Goal: Task Accomplishment & Management: Complete application form

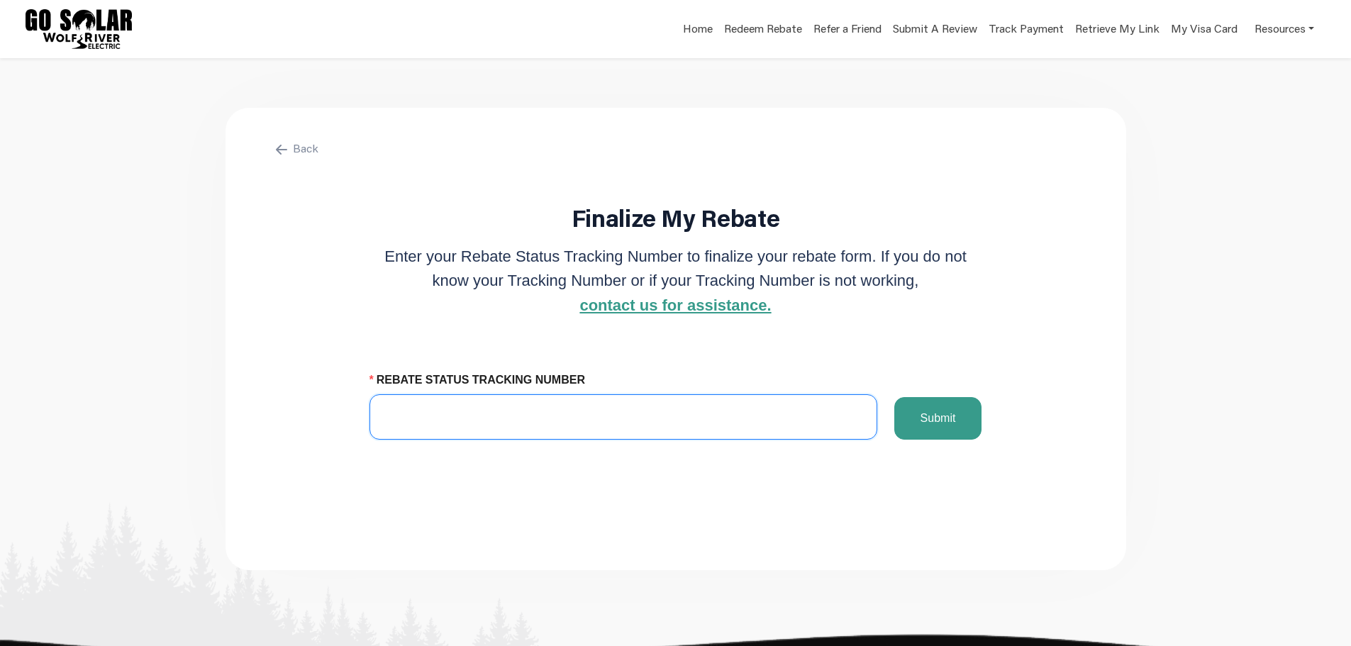
paste input "1104007468"
type input "1104007468"
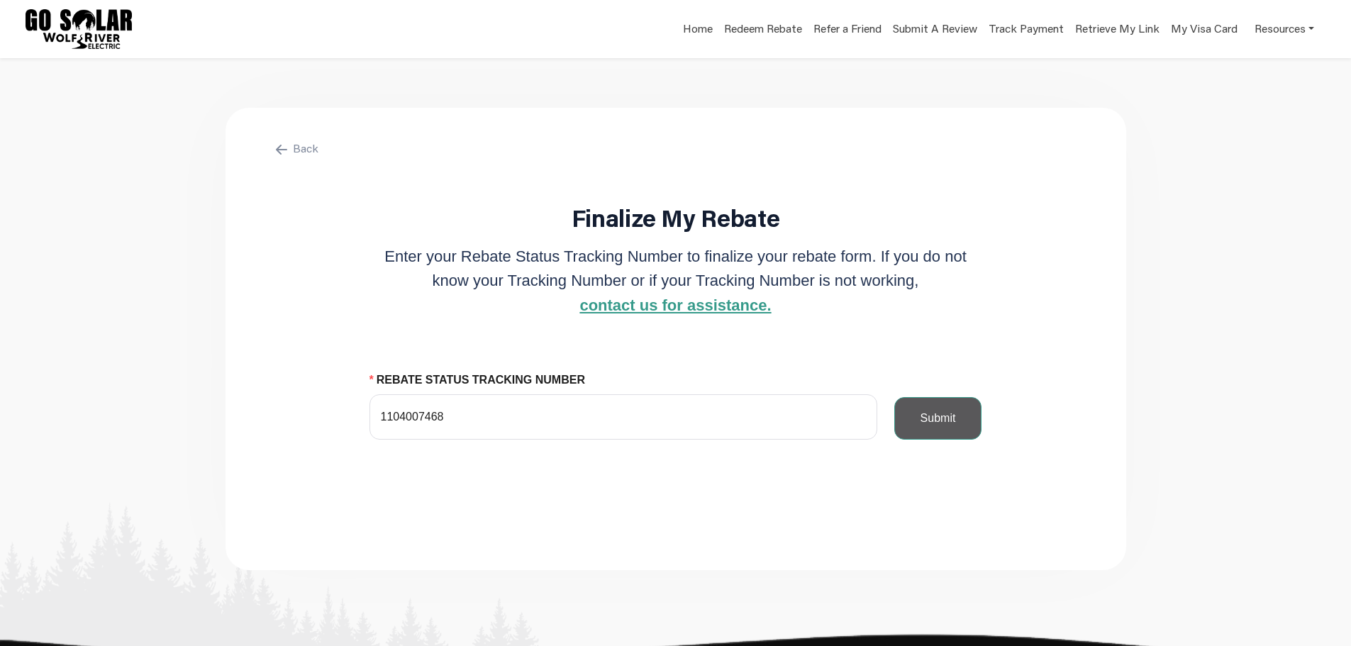
click at [944, 435] on button "Submit" at bounding box center [938, 418] width 88 height 43
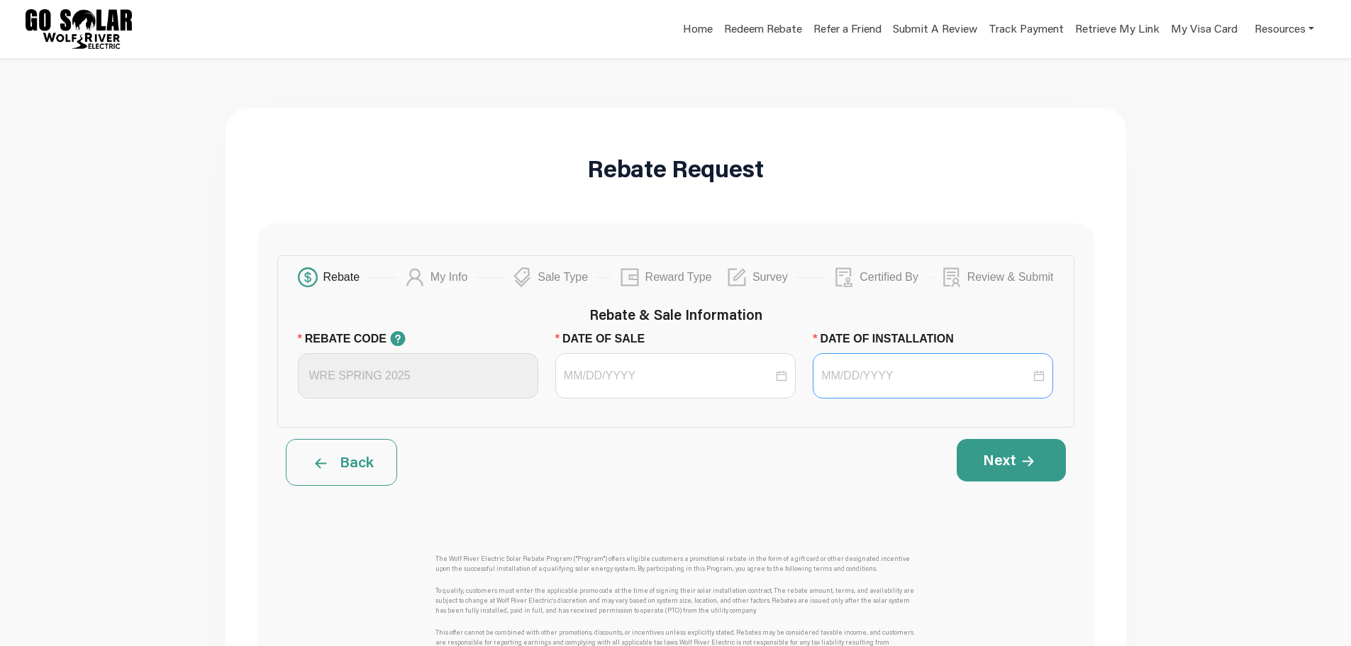
click at [861, 366] on div at bounding box center [932, 375] width 240 height 45
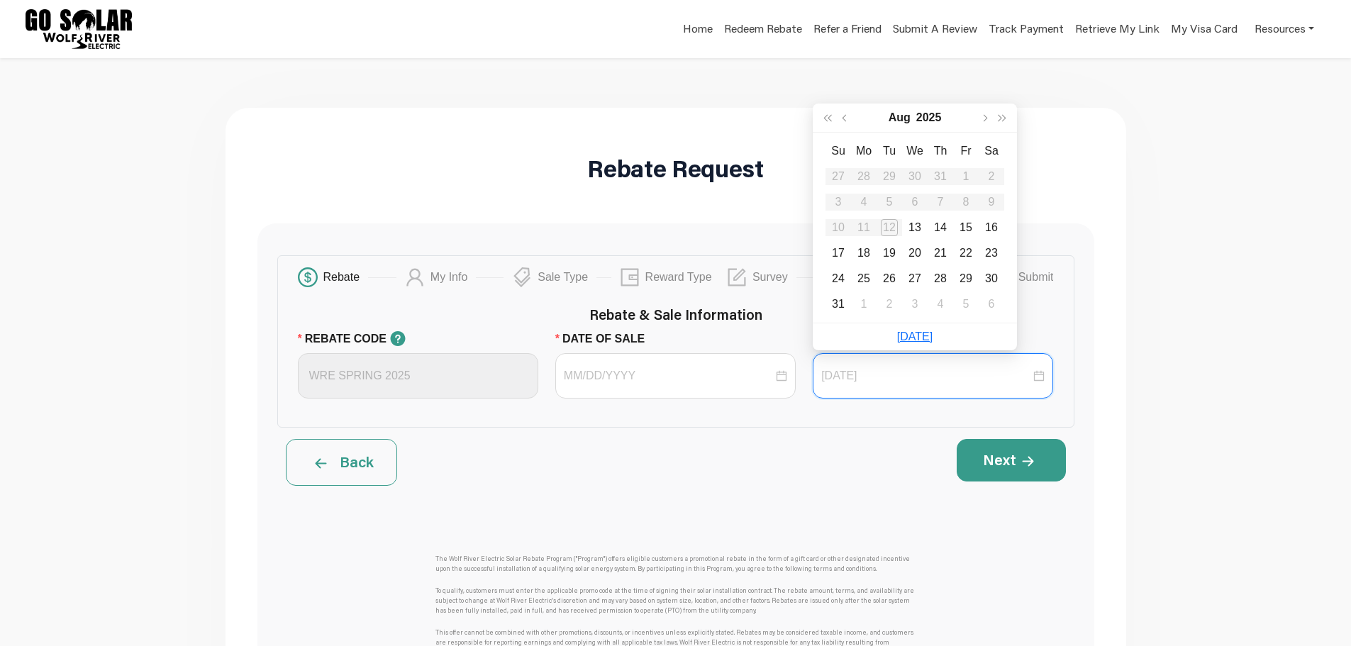
type input "[DATE]"
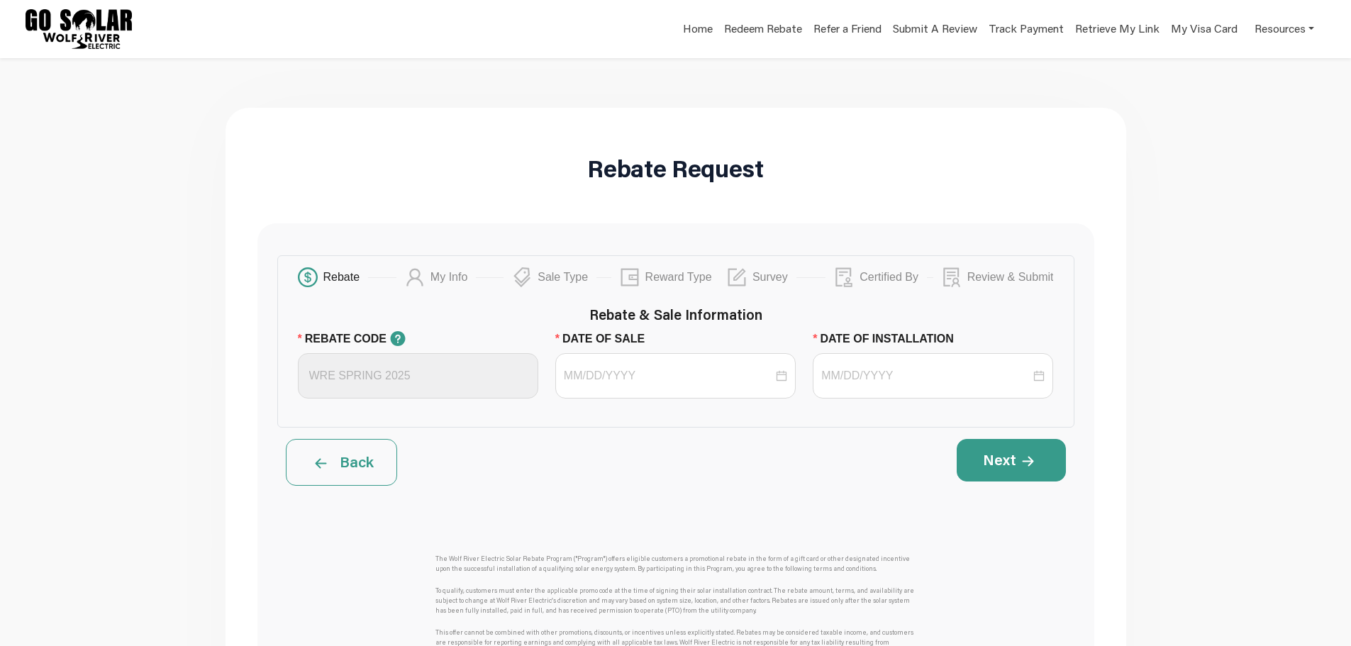
click at [852, 427] on div "Rebate My Info Sale Type Reward Type Survey Certified By Review & Submit Rebate…" at bounding box center [675, 341] width 797 height 172
click at [639, 377] on input "DATE OF SALE" at bounding box center [668, 375] width 209 height 17
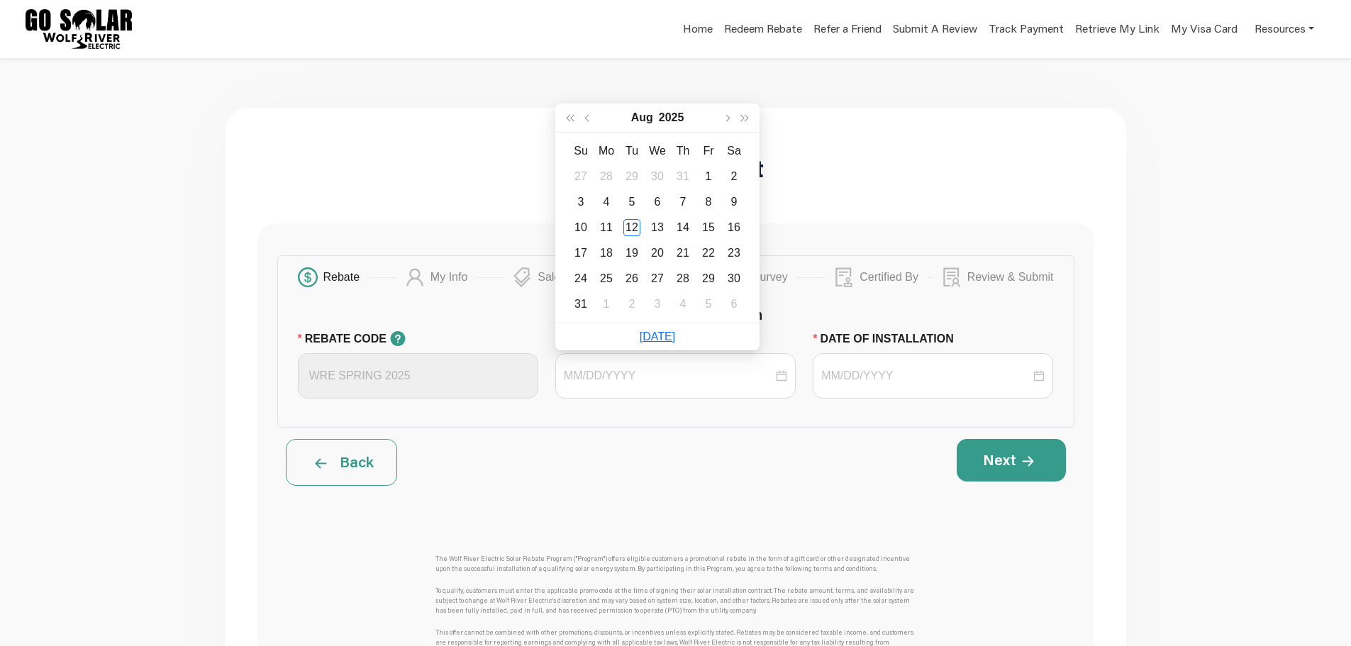
click at [625, 430] on div "Rebate My Info Sale Type Reward Type Survey Certified By Review & Submit Rebate…" at bounding box center [675, 548] width 837 height 650
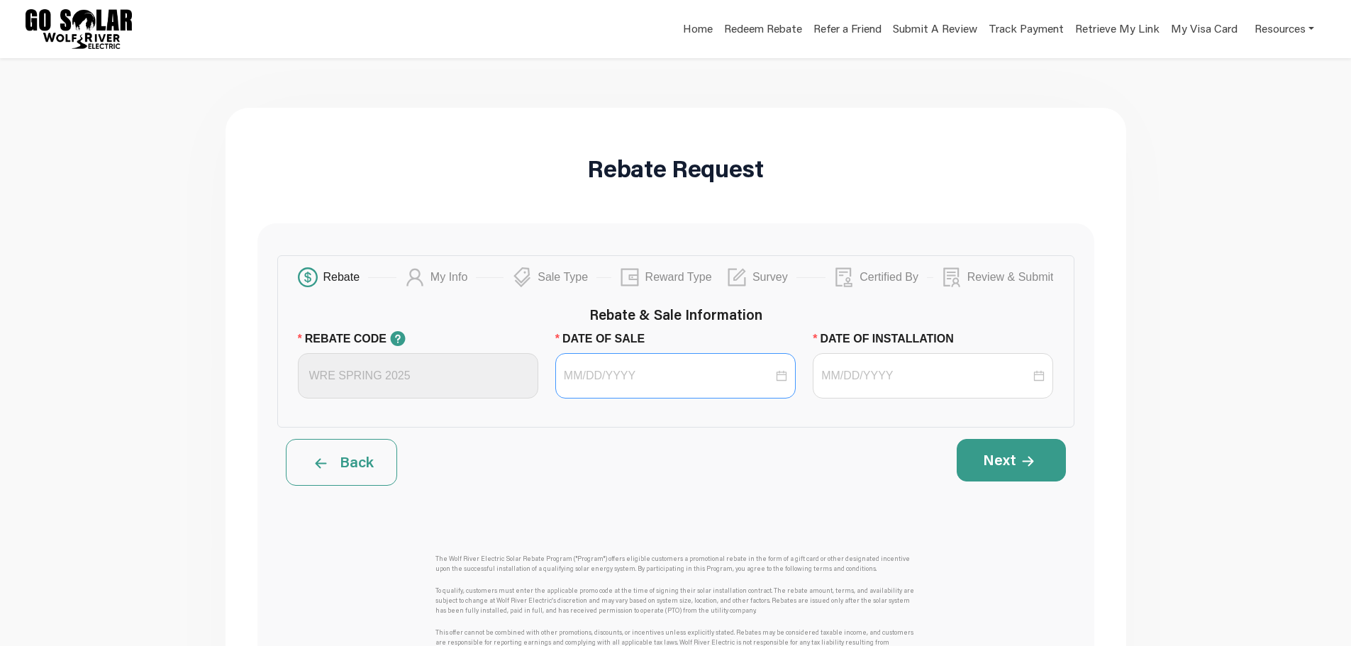
click at [612, 390] on div at bounding box center [675, 375] width 240 height 45
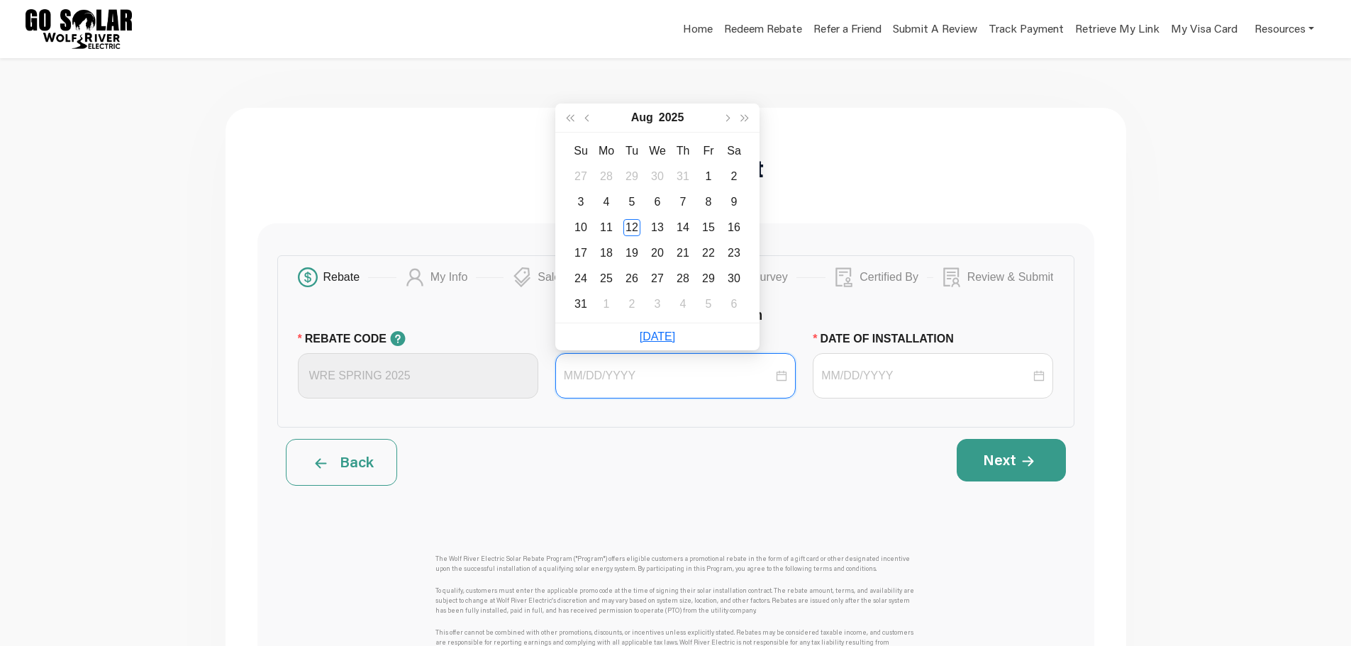
click at [612, 390] on div at bounding box center [675, 375] width 240 height 45
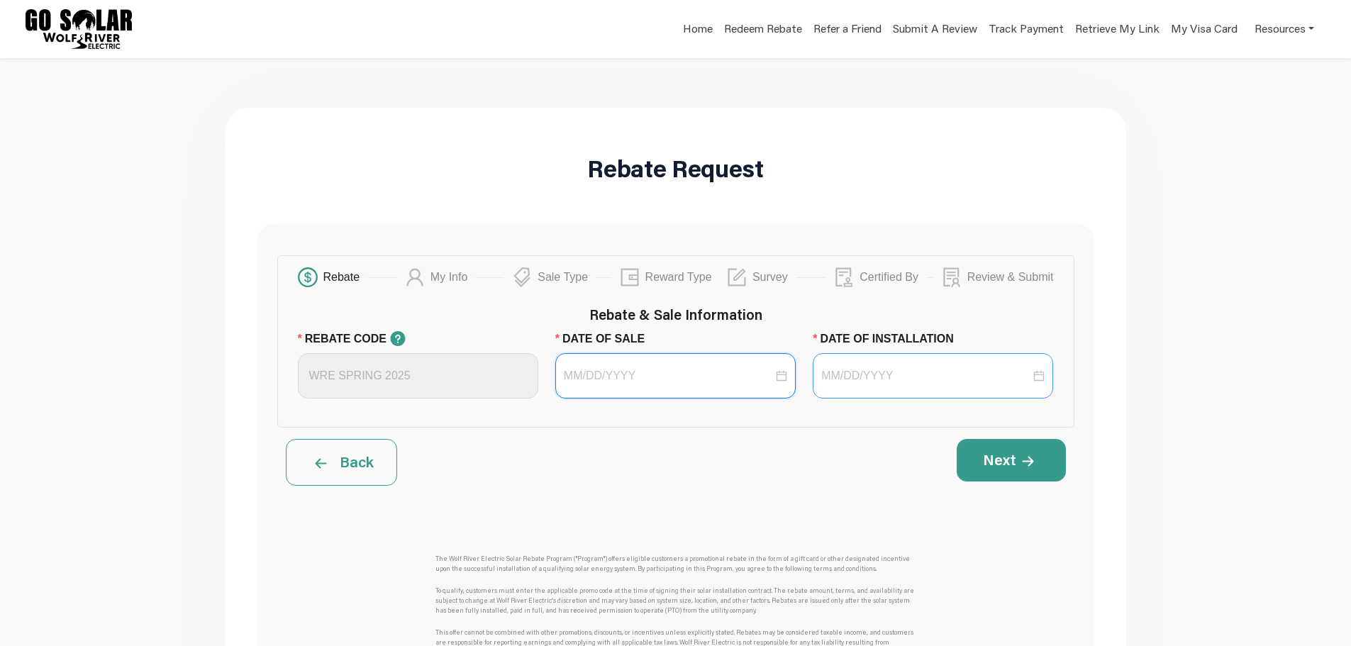
click at [861, 384] on div at bounding box center [932, 375] width 240 height 45
click at [715, 384] on div at bounding box center [675, 375] width 240 height 45
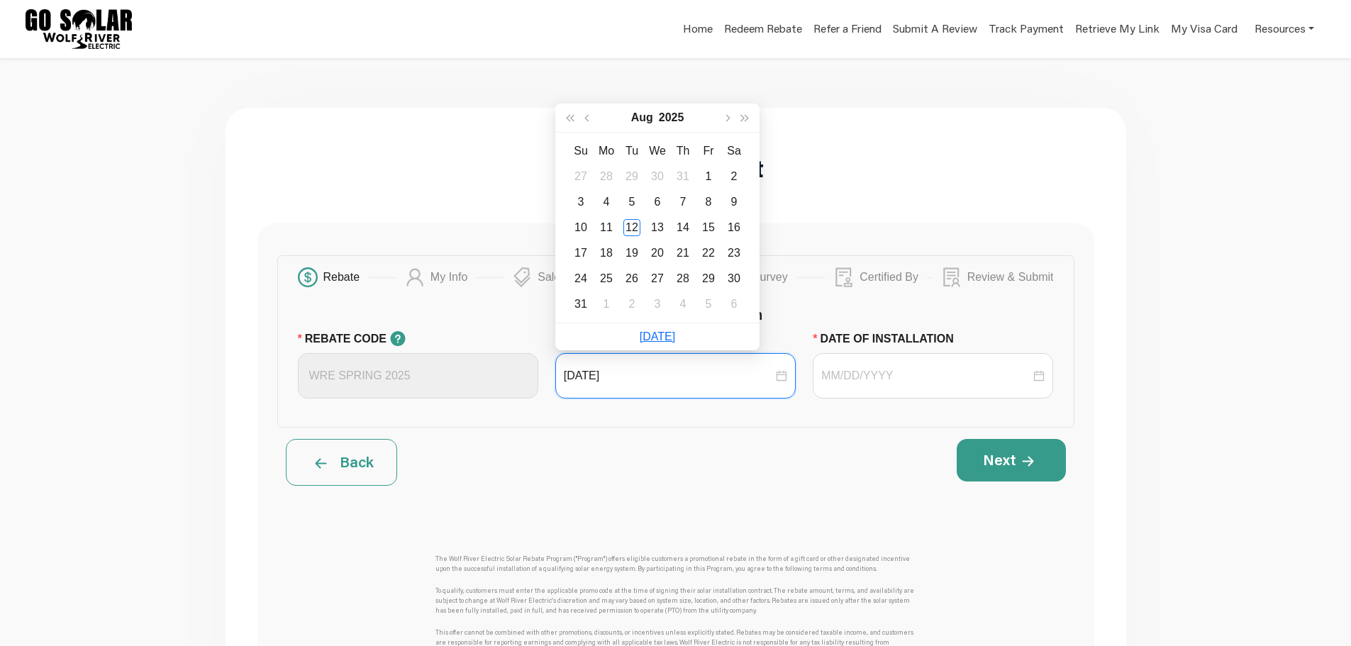
type input "[DATE]"
click at [587, 116] on span "button" at bounding box center [587, 117] width 7 height 7
click at [729, 279] on div "31" at bounding box center [733, 278] width 17 height 17
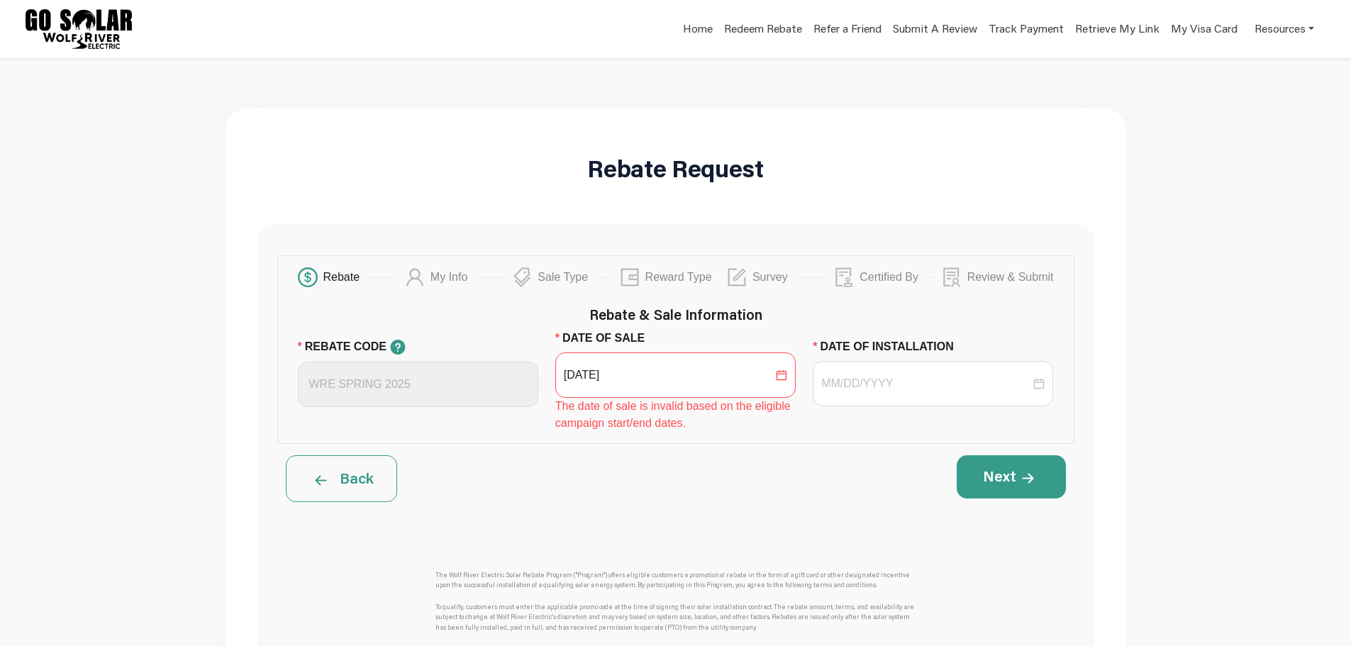
click at [688, 398] on div "The date of sale is invalid based on the eligible campaign start/end dates." at bounding box center [675, 415] width 240 height 34
click at [688, 384] on div "[DATE]" at bounding box center [675, 374] width 240 height 45
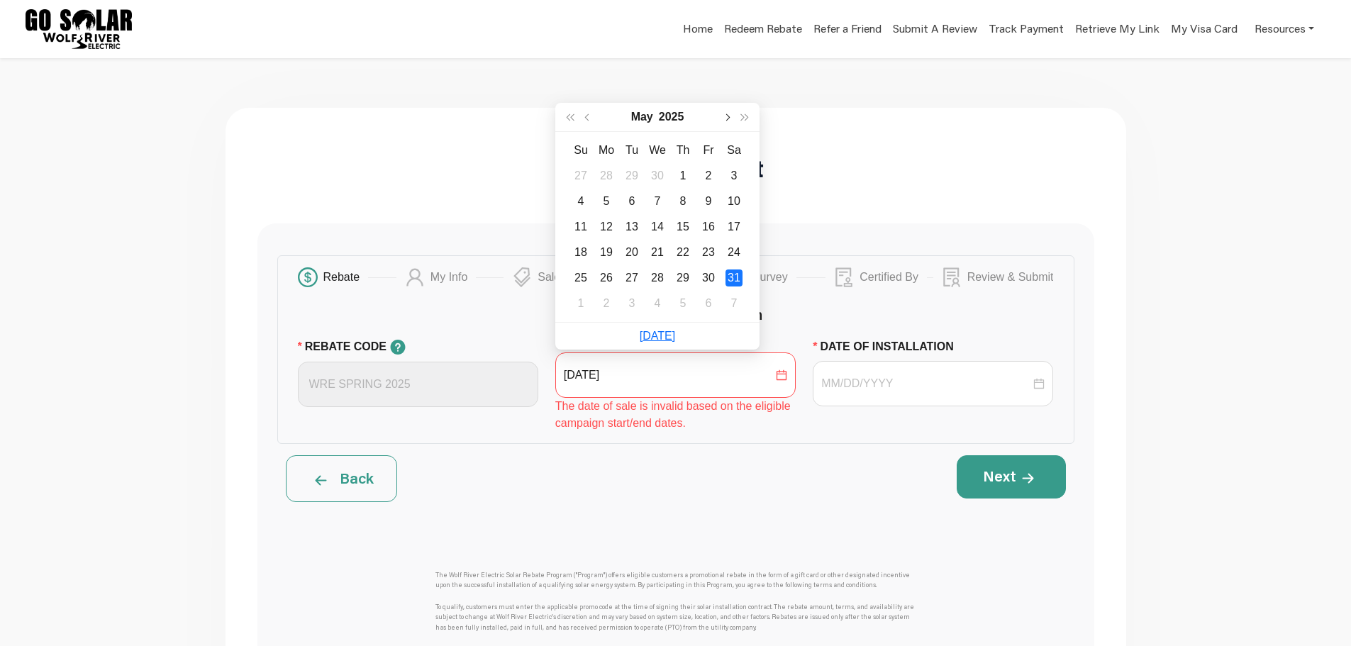
click at [727, 122] on button "button" at bounding box center [726, 117] width 18 height 28
click at [586, 122] on button "button" at bounding box center [588, 117] width 18 height 28
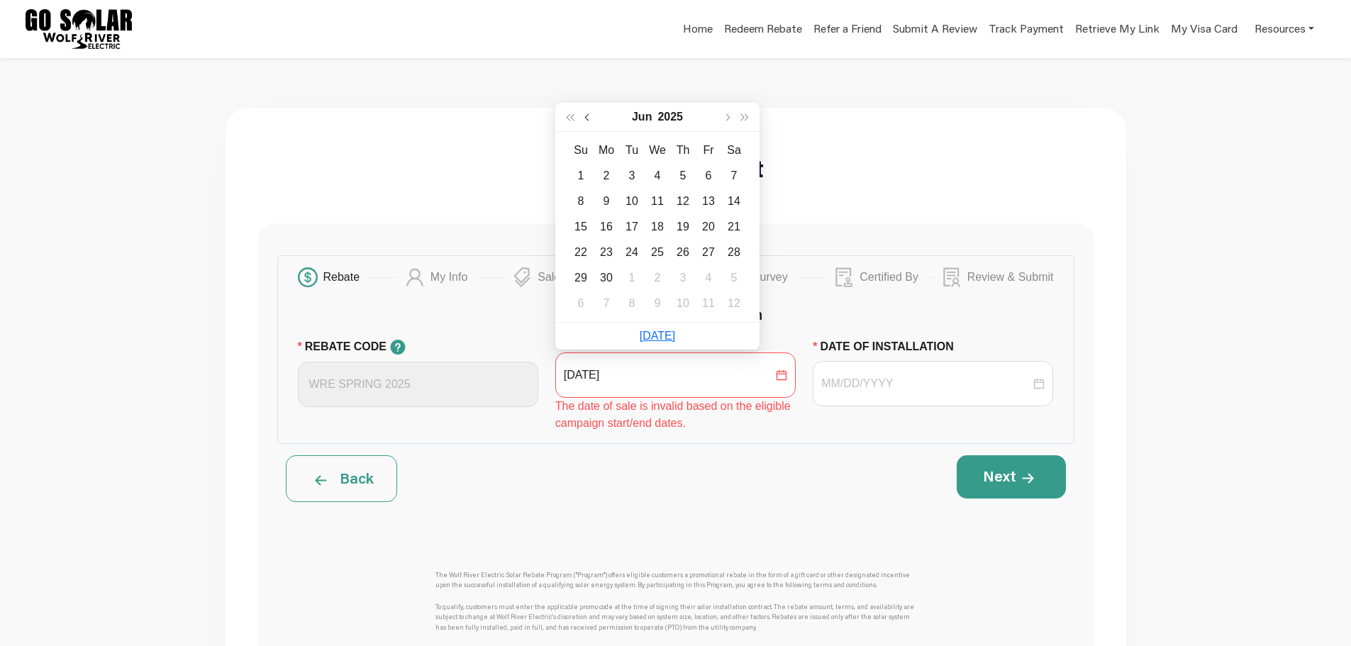
click at [586, 122] on button "button" at bounding box center [588, 117] width 18 height 28
type input "[DATE]"
click at [603, 306] on div "31" at bounding box center [606, 303] width 17 height 17
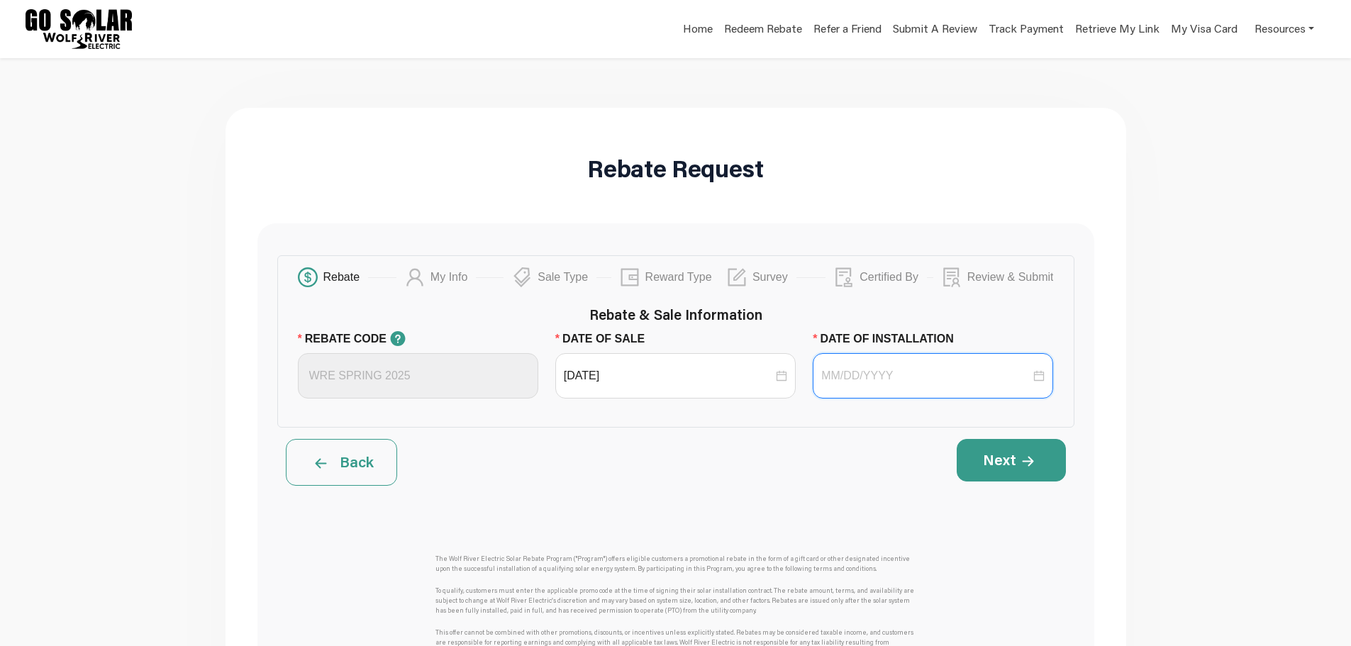
click at [900, 378] on input "DATE OF INSTALLATION" at bounding box center [925, 375] width 209 height 17
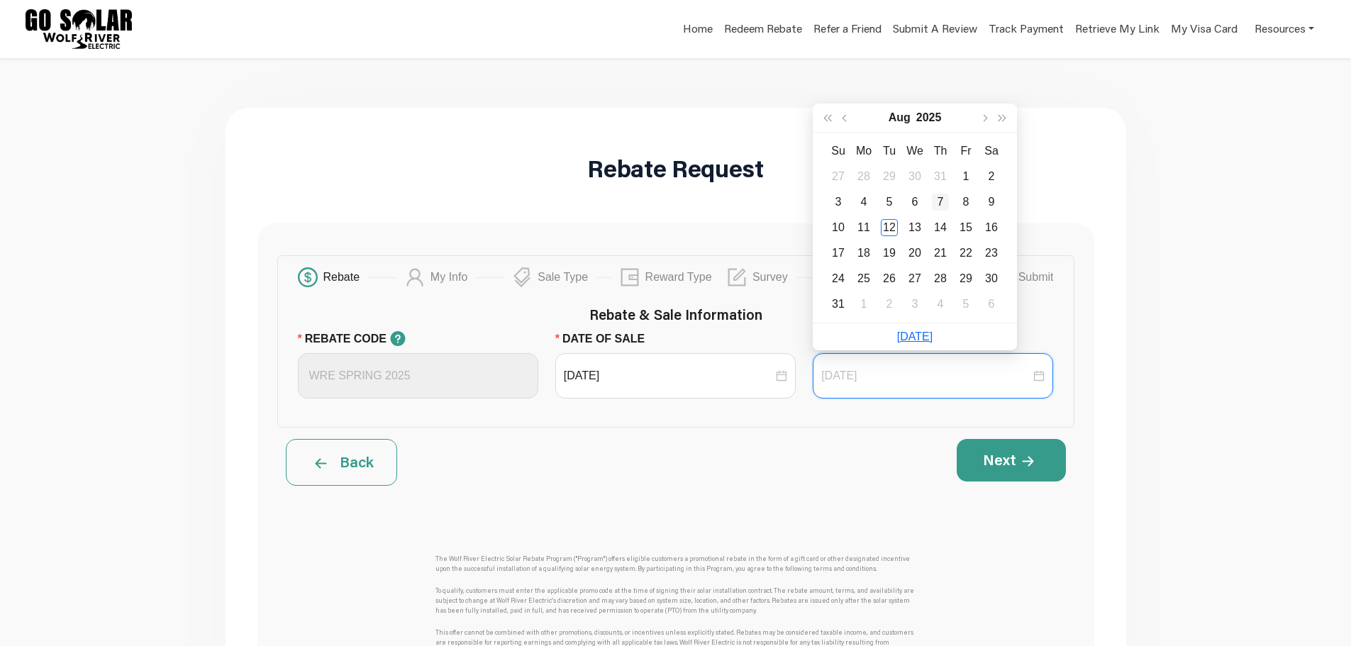
type input "[DATE]"
click at [941, 206] on div "7" at bounding box center [940, 202] width 17 height 17
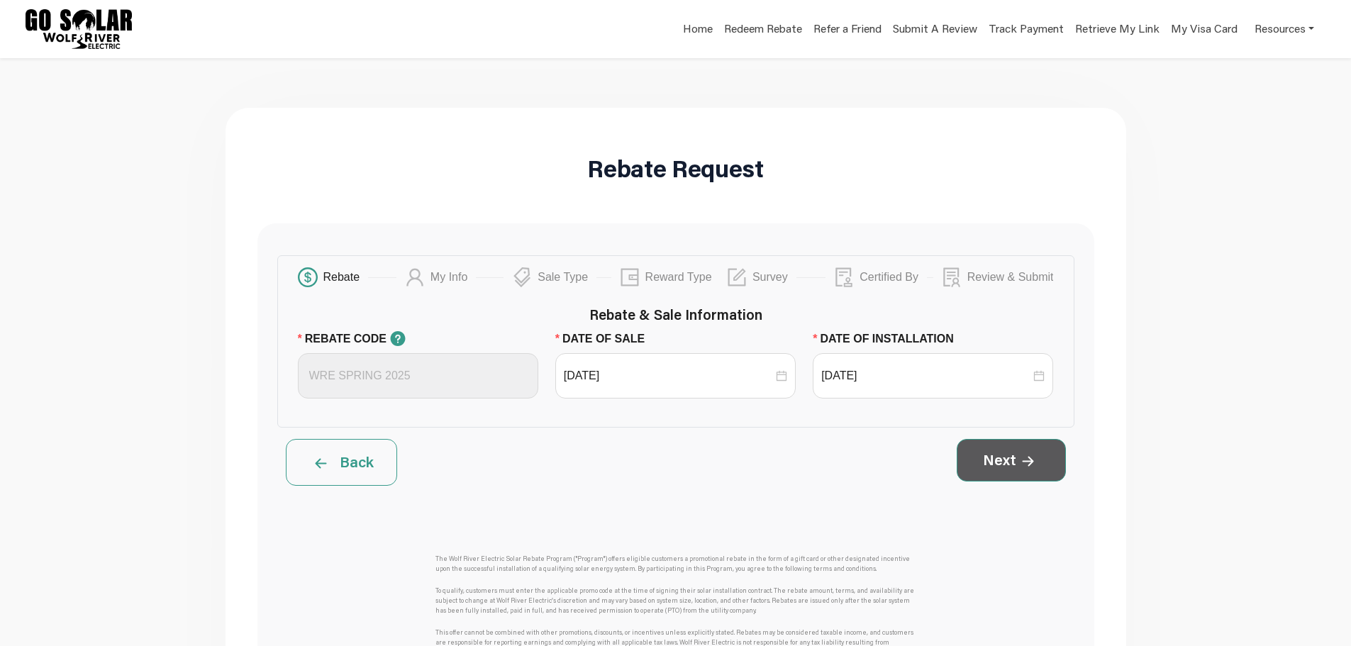
click at [990, 461] on button "Next" at bounding box center [1010, 460] width 109 height 43
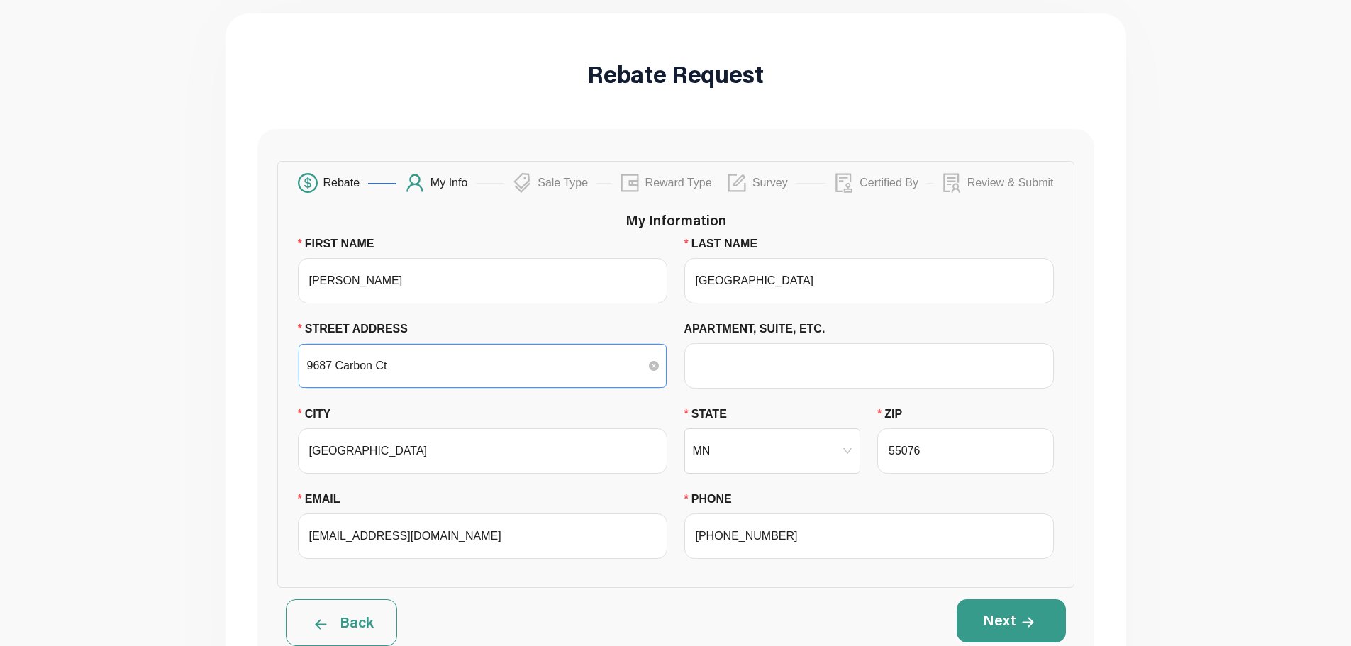
scroll to position [142, 0]
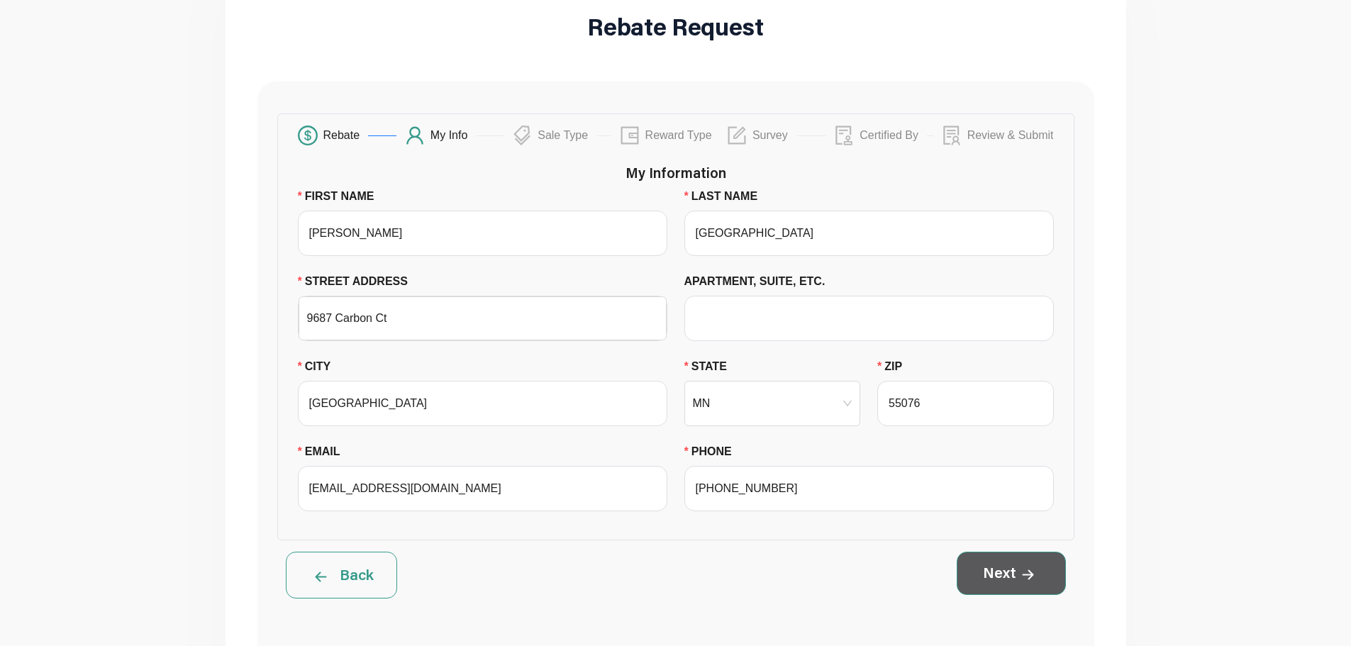
click at [1022, 570] on icon at bounding box center [1028, 574] width 12 height 11
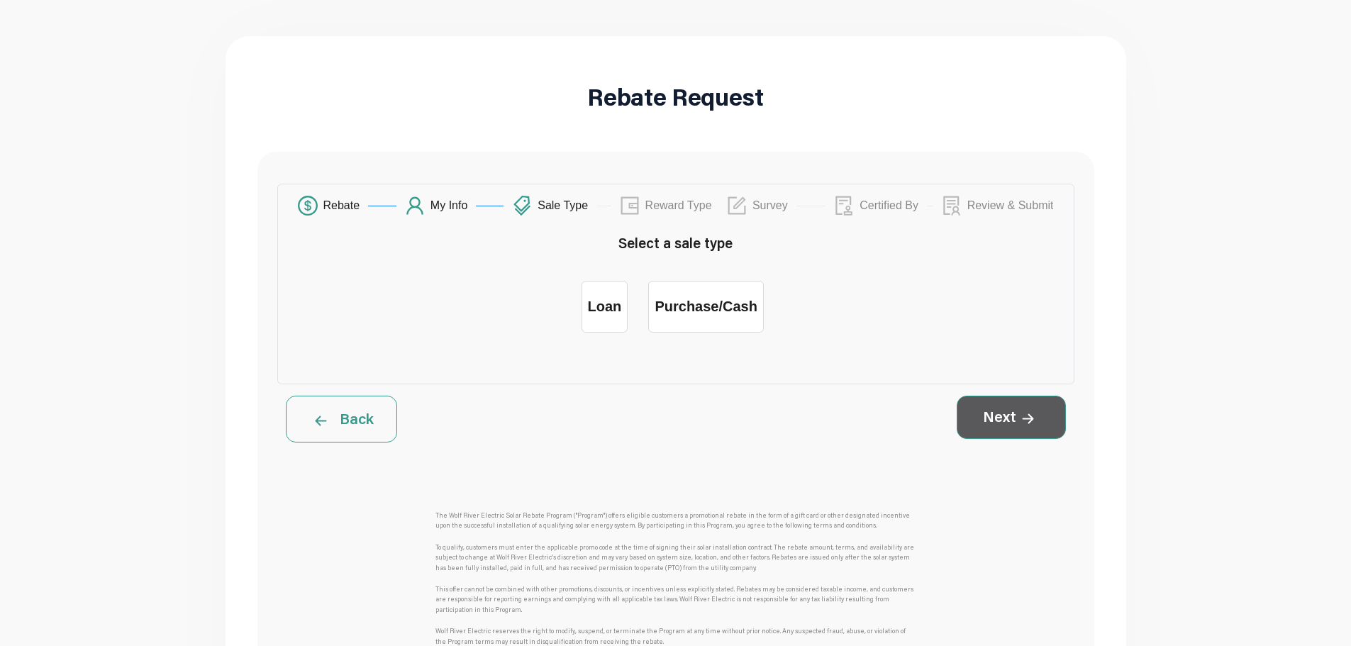
scroll to position [0, 0]
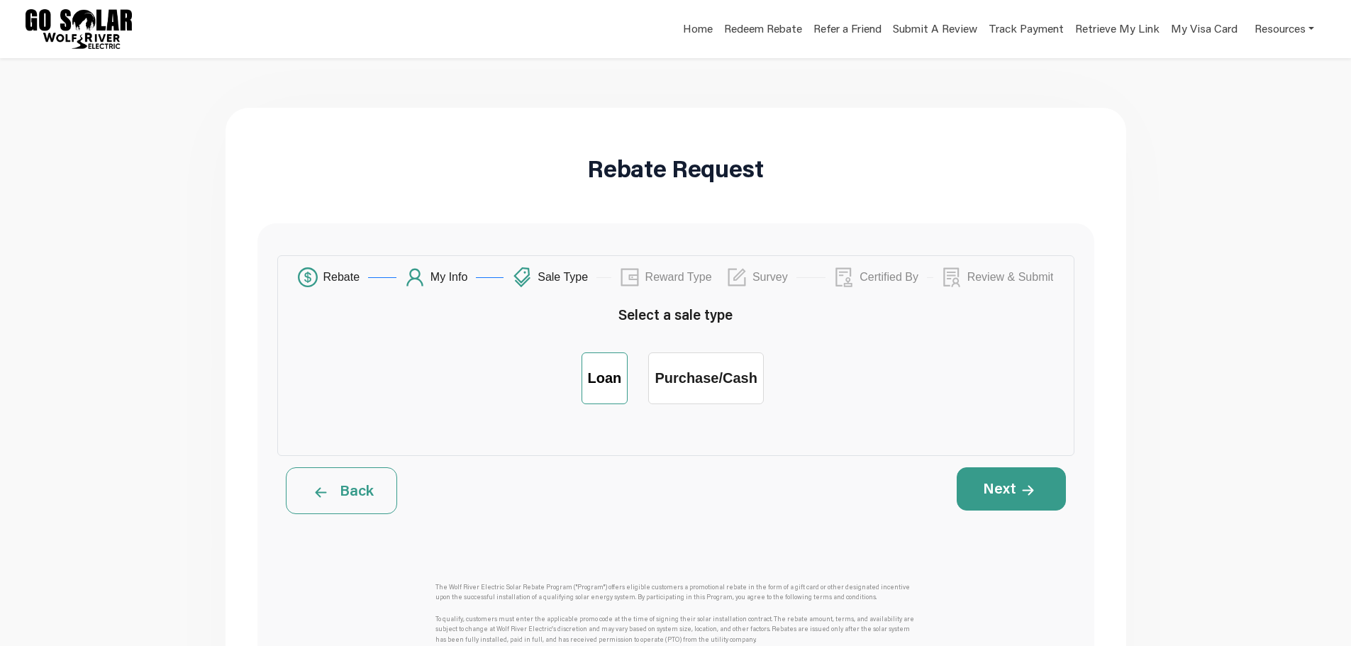
click at [619, 364] on label "Loan" at bounding box center [604, 378] width 47 height 52
click at [604, 367] on input "Loan" at bounding box center [604, 367] width 0 height 0
click at [981, 496] on button "Next" at bounding box center [1010, 488] width 109 height 43
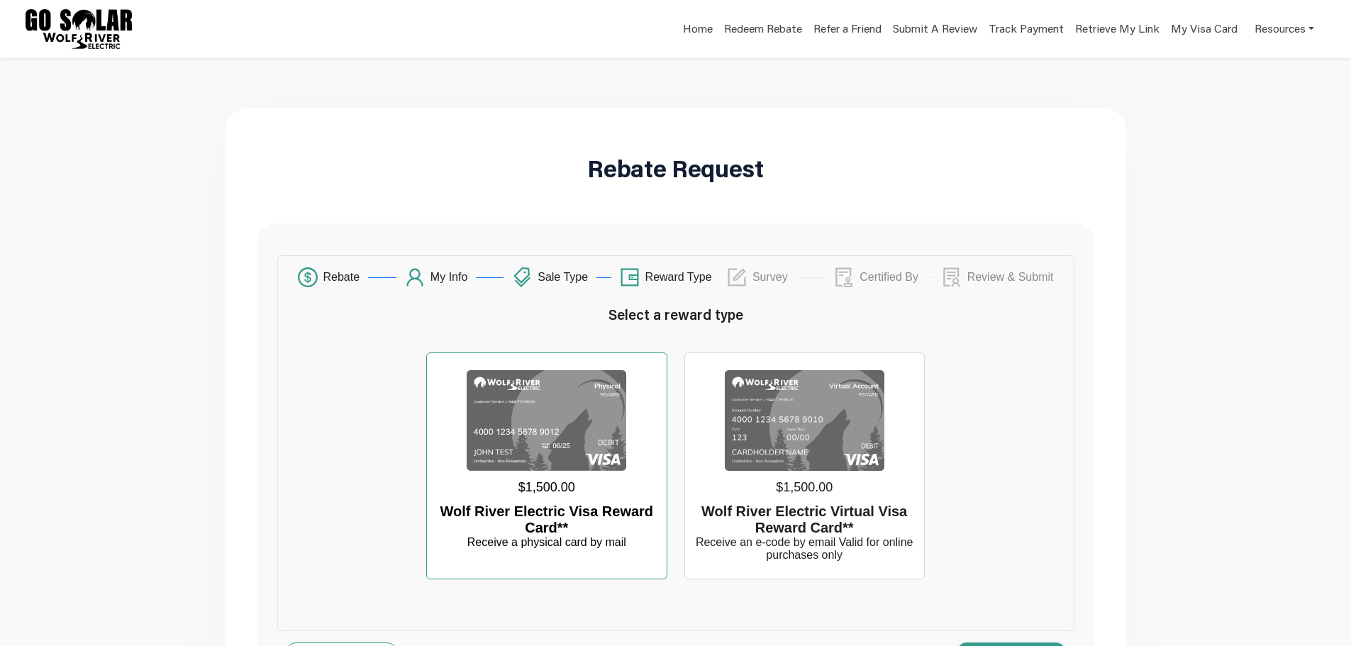
click at [641, 533] on div "Wolf River Electric Visa Reward Card**" at bounding box center [546, 519] width 228 height 33
click at [547, 367] on input "$1,500.00 Wolf River Electric Visa Reward Card** Receive a physical card by mail" at bounding box center [547, 367] width 0 height 0
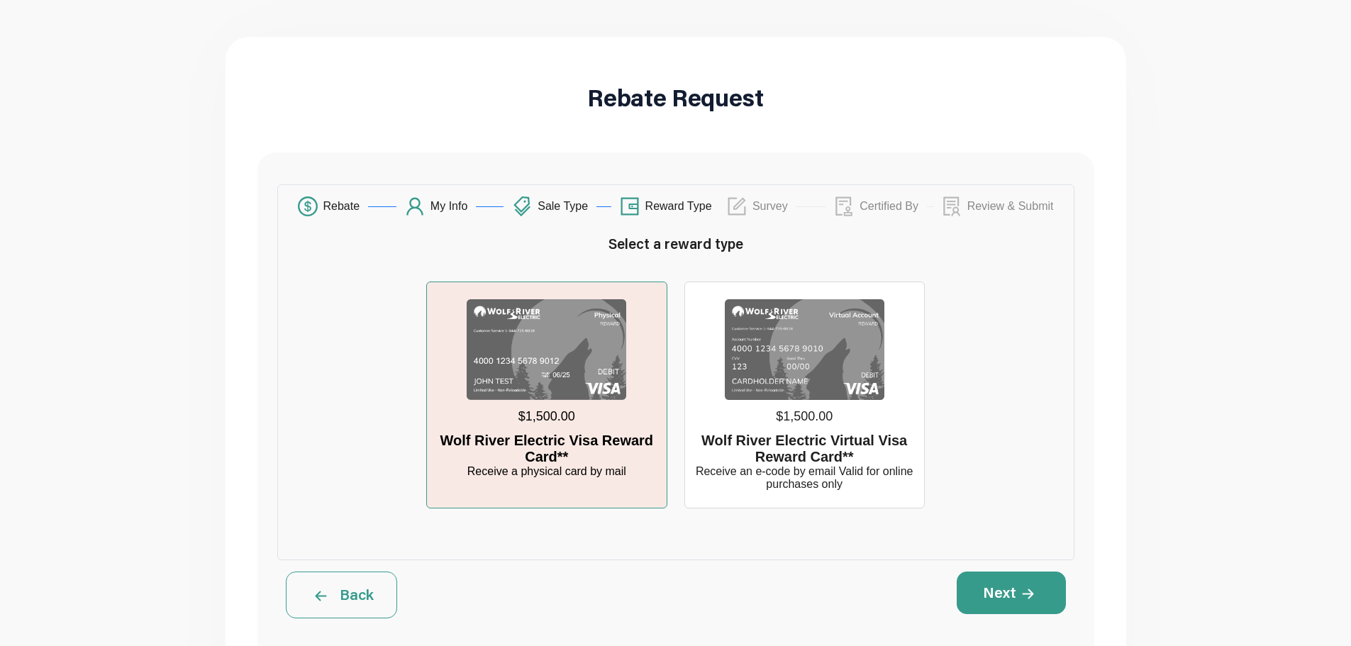
scroll to position [142, 0]
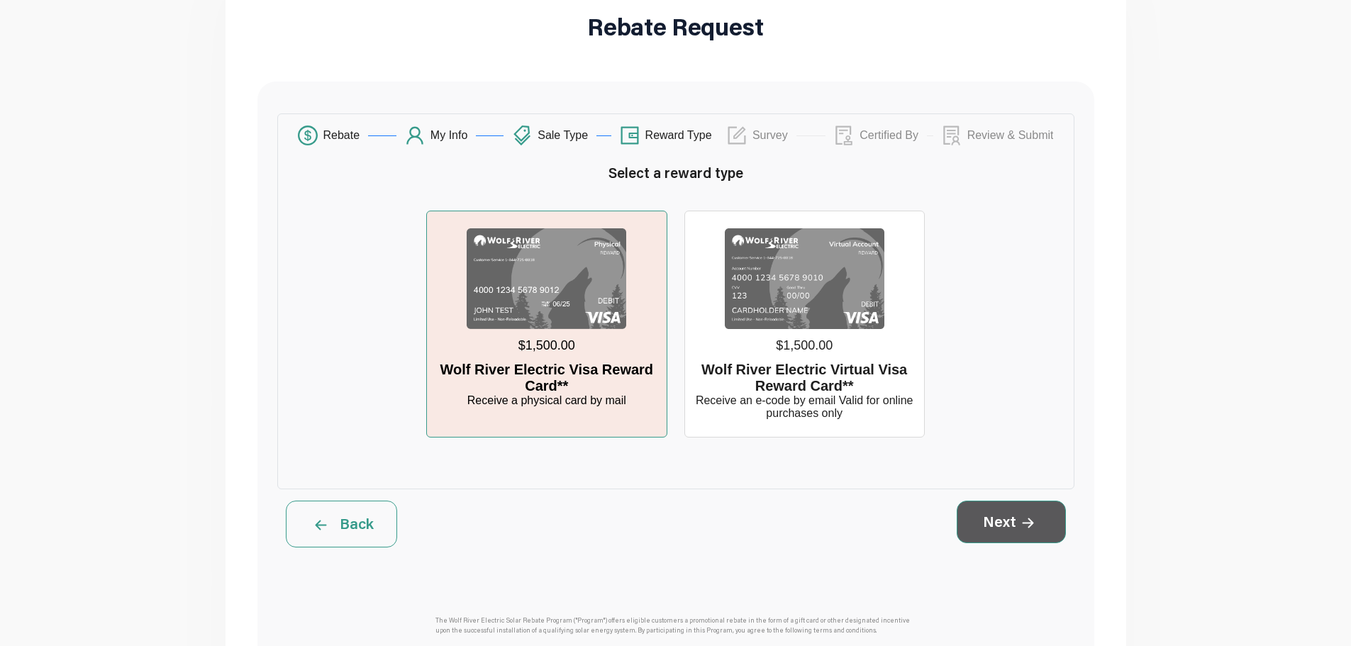
click at [1044, 516] on button "Next" at bounding box center [1010, 522] width 109 height 43
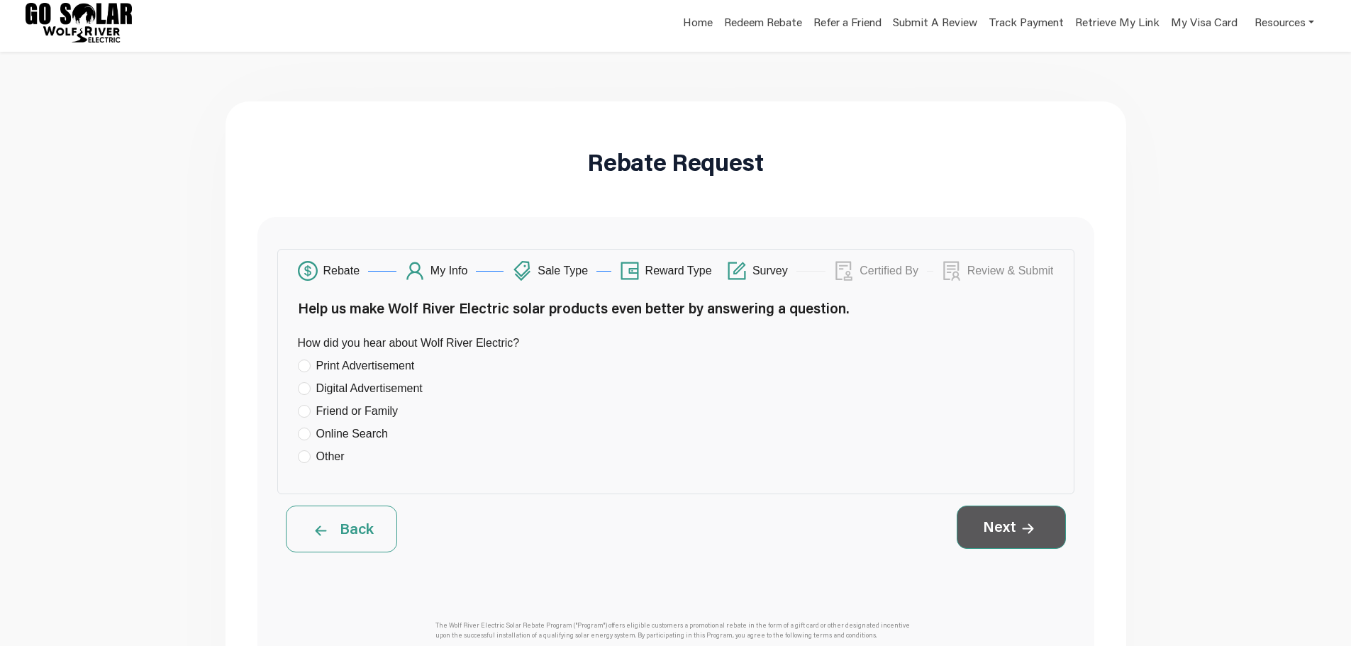
scroll to position [0, 0]
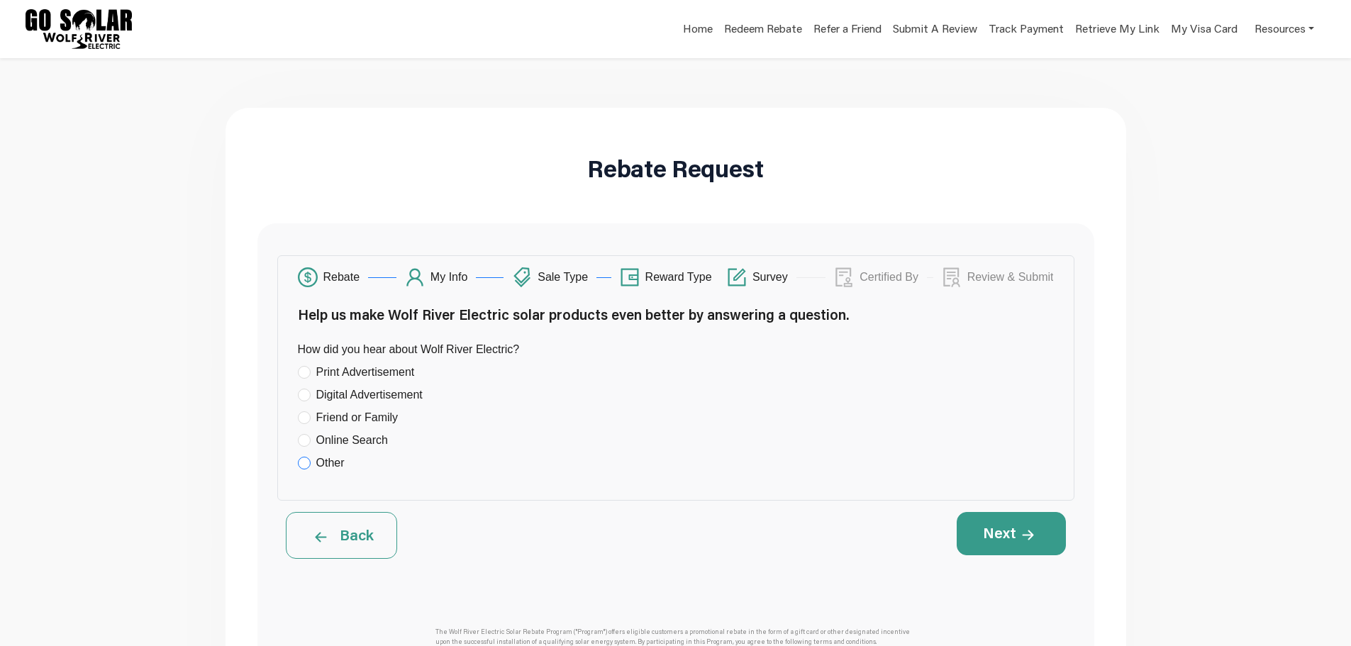
click at [300, 460] on input "Other" at bounding box center [304, 463] width 13 height 13
radio input "true"
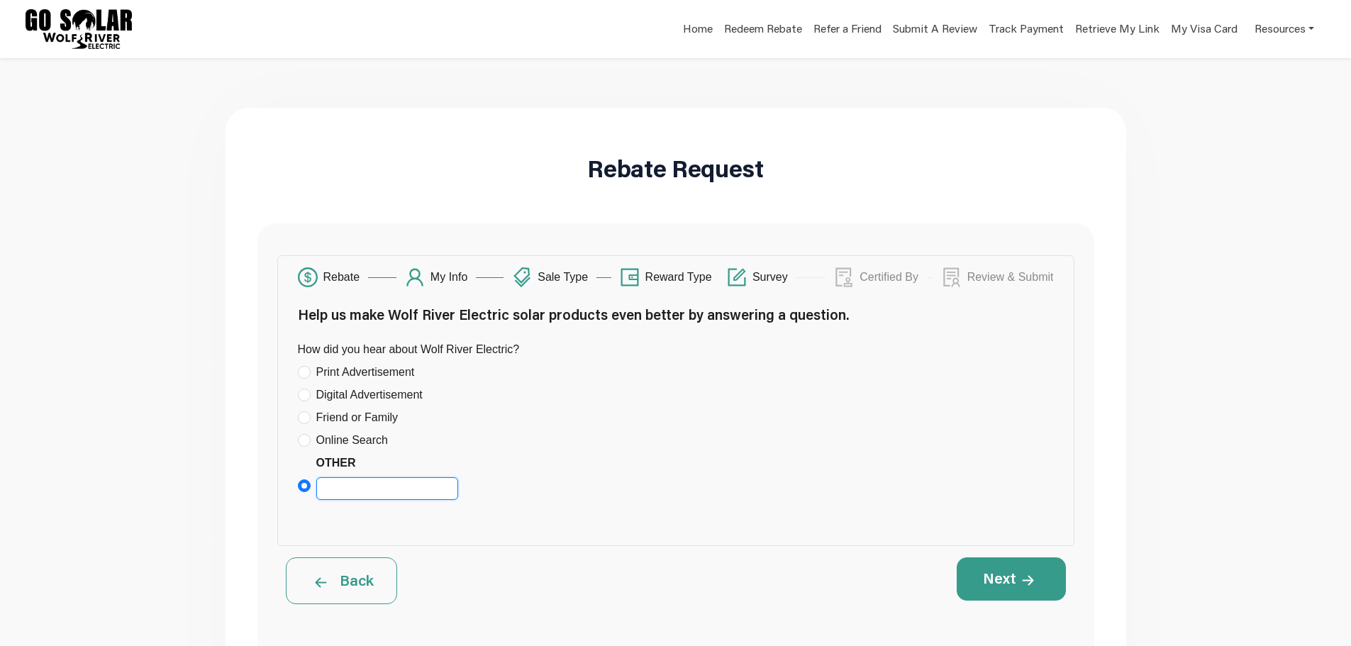
click at [376, 482] on input "Other" at bounding box center [387, 488] width 142 height 23
type input "Door sales"
click at [999, 591] on button "Next" at bounding box center [1010, 578] width 109 height 43
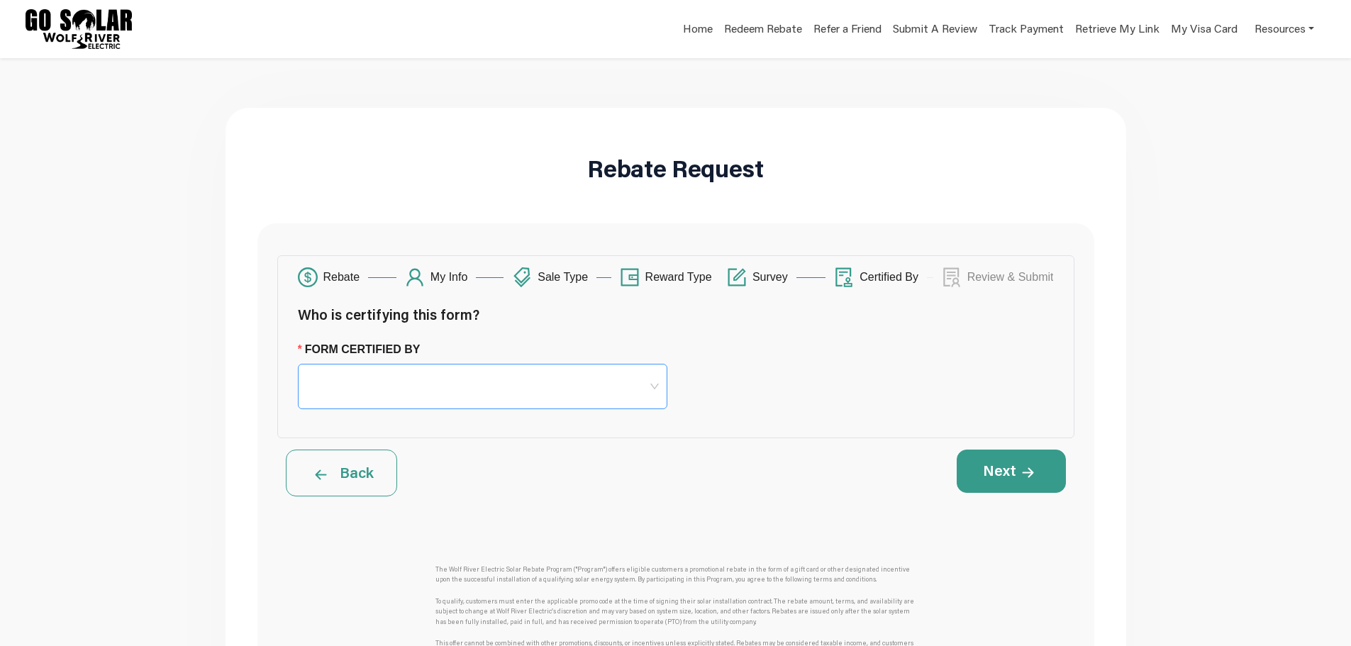
click at [367, 391] on span at bounding box center [482, 386] width 352 height 44
click at [359, 429] on div "Homeowner" at bounding box center [482, 426] width 347 height 17
click at [1031, 459] on button "Next" at bounding box center [1010, 470] width 109 height 43
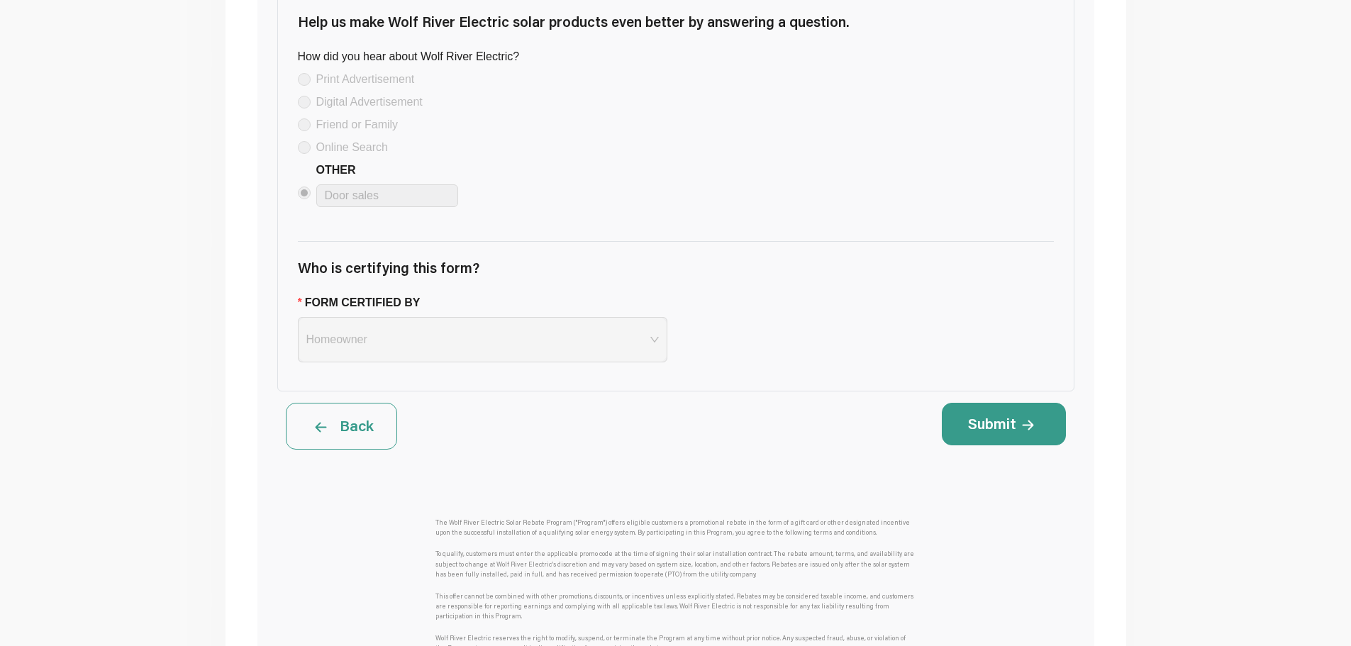
scroll to position [1418, 0]
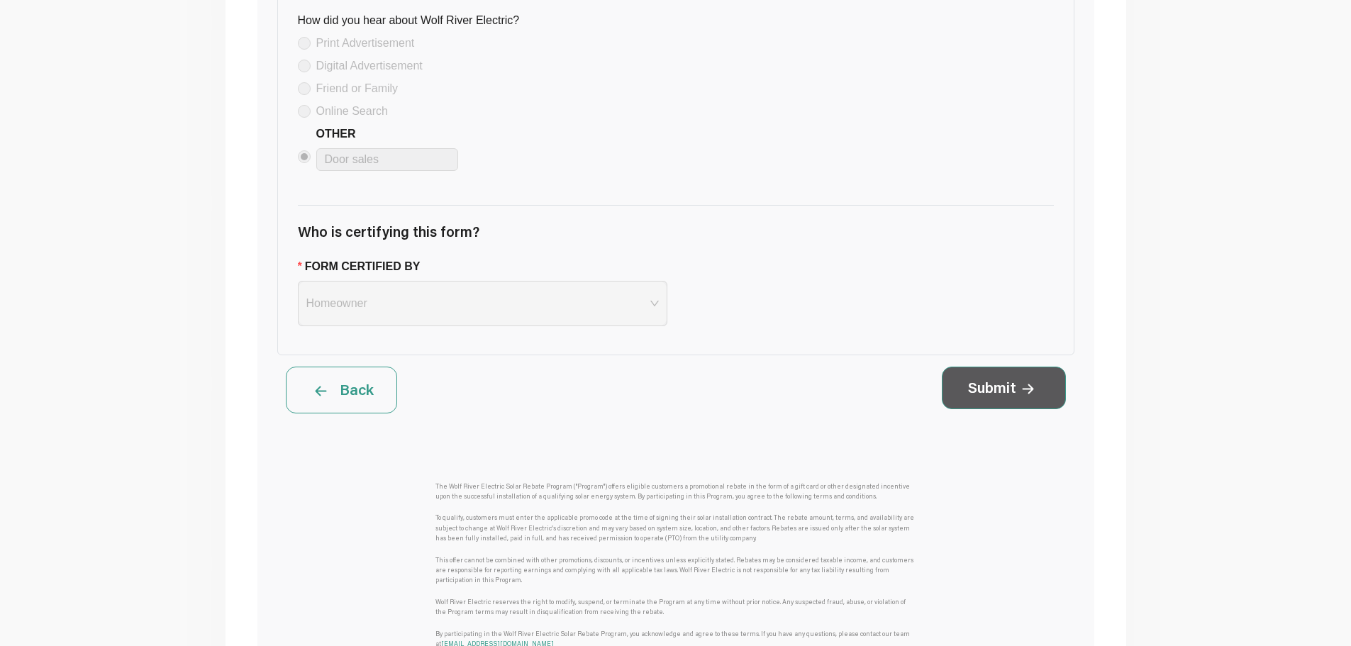
click at [1041, 400] on button "Submit" at bounding box center [1004, 388] width 124 height 43
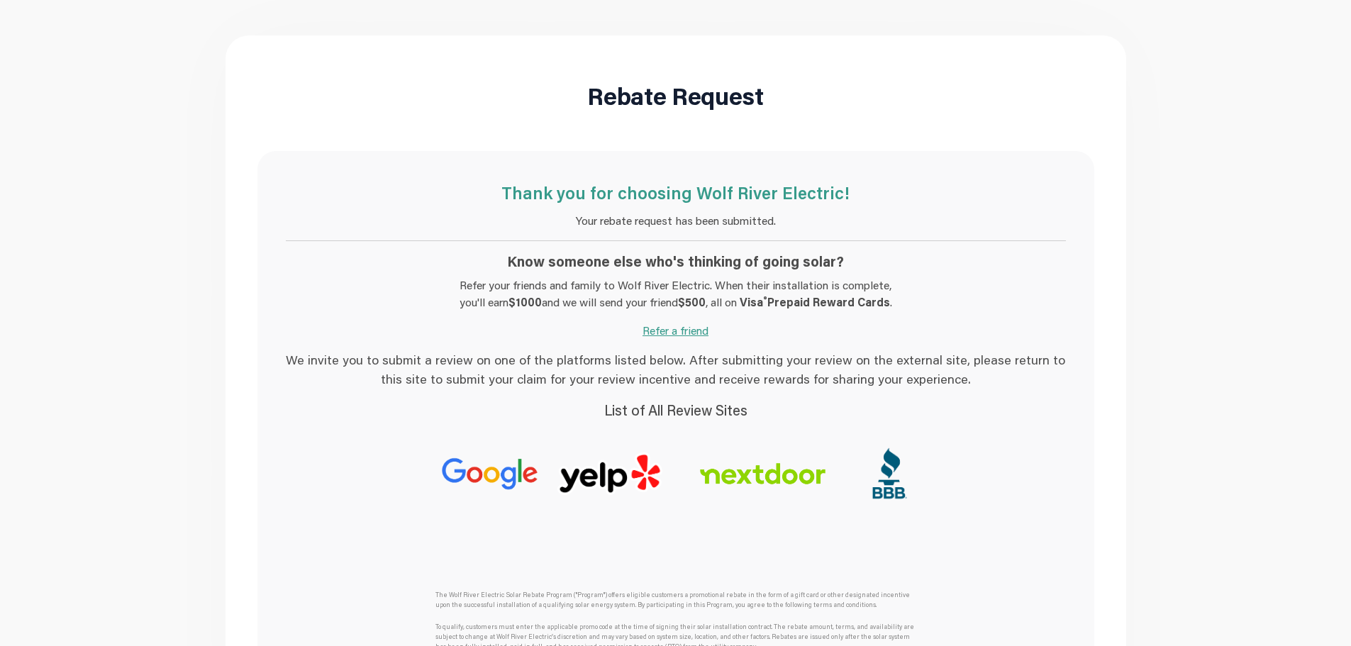
scroll to position [0, 0]
